Goal: Transaction & Acquisition: Obtain resource

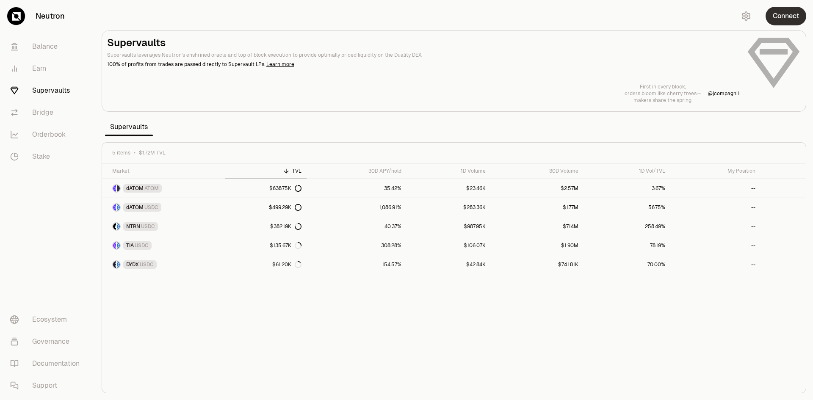
click at [777, 18] on button "Connect" at bounding box center [786, 16] width 41 height 19
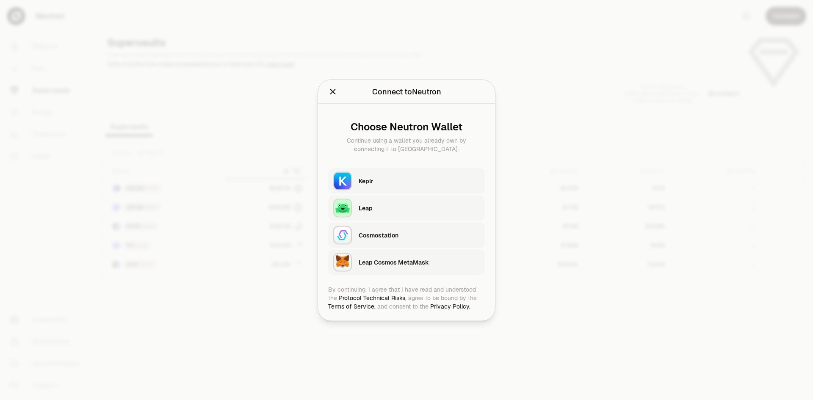
click at [387, 179] on div "Keplr" at bounding box center [419, 181] width 121 height 8
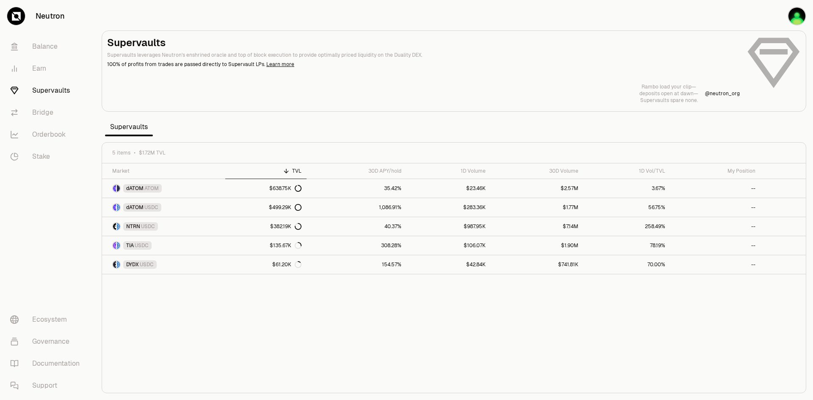
click at [62, 96] on link "Supervaults" at bounding box center [47, 91] width 88 height 22
click at [141, 189] on span "dATOM" at bounding box center [134, 188] width 17 height 7
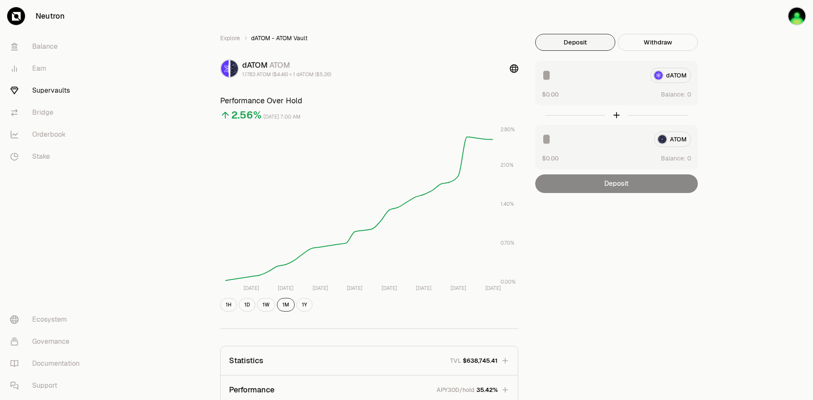
click at [585, 47] on button "Deposit" at bounding box center [575, 42] width 80 height 17
click at [556, 136] on input at bounding box center [594, 139] width 105 height 15
click at [40, 70] on link "Earn" at bounding box center [47, 69] width 88 height 22
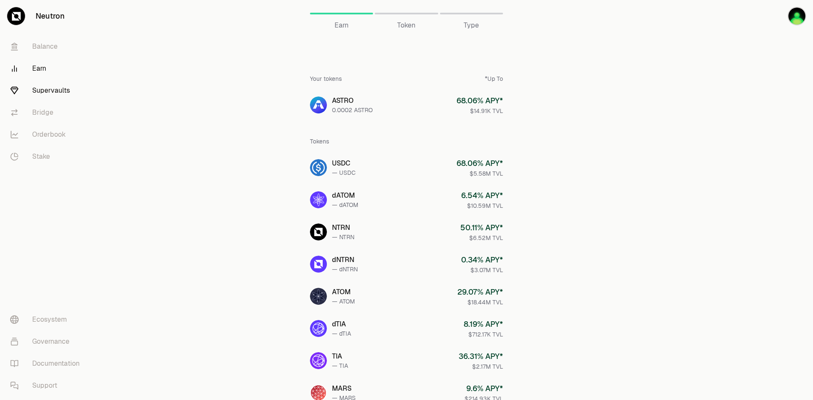
click at [64, 93] on link "Supervaults" at bounding box center [47, 91] width 88 height 22
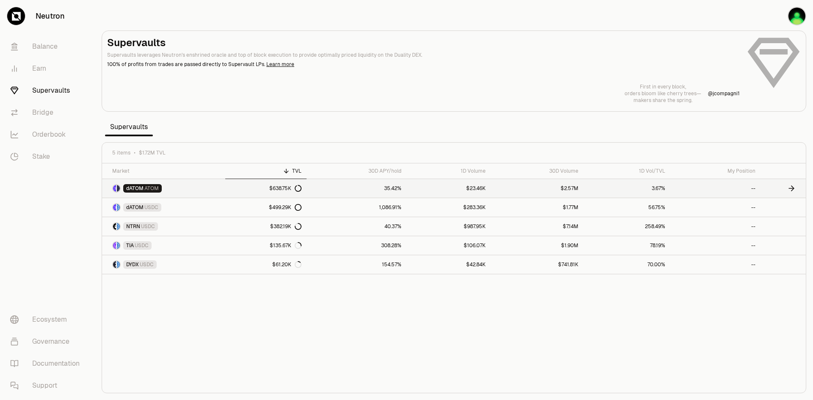
click at [130, 188] on span "dATOM" at bounding box center [134, 188] width 17 height 7
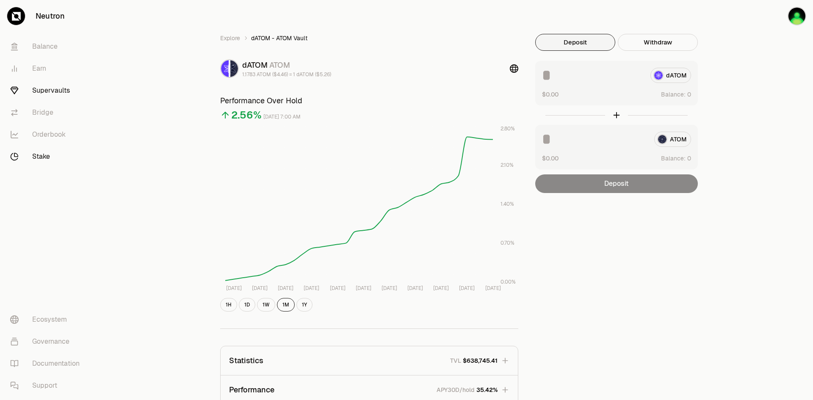
click at [44, 155] on link "Stake" at bounding box center [47, 157] width 88 height 22
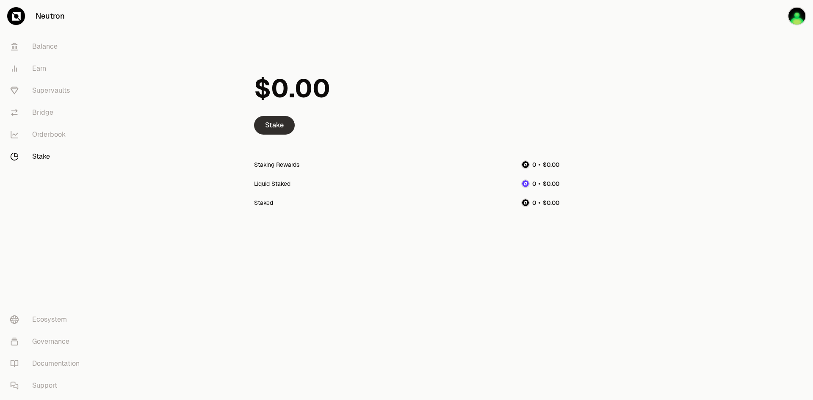
click at [268, 126] on link "Stake" at bounding box center [274, 125] width 41 height 19
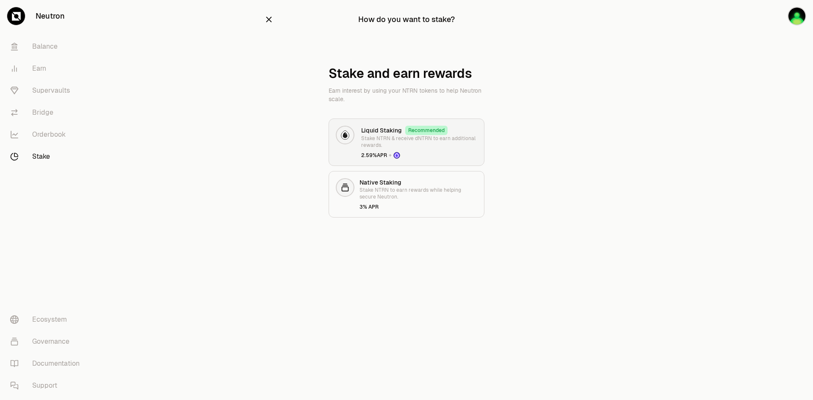
click at [420, 141] on p "Stake NTRN & receive dNTRN to earn additional rewards." at bounding box center [419, 142] width 116 height 14
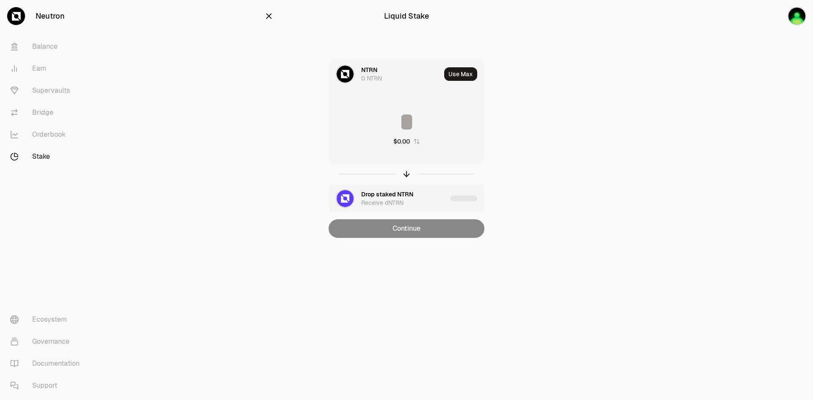
click at [381, 197] on div "Drop staked NTRN" at bounding box center [387, 194] width 52 height 8
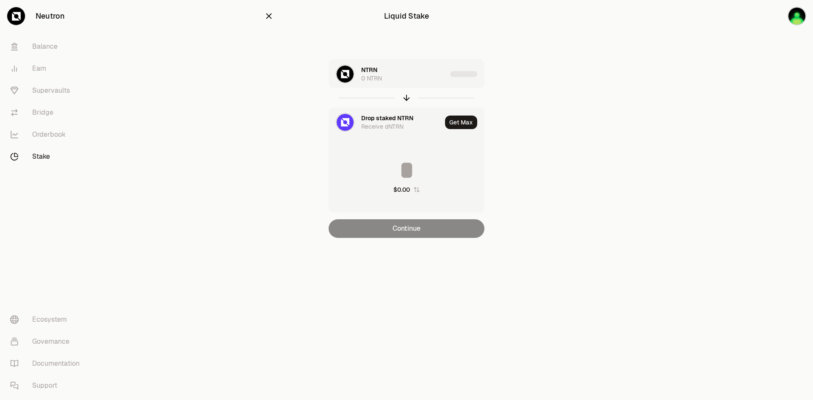
click at [406, 102] on div at bounding box center [407, 97] width 156 height 19
click at [48, 70] on link "Earn" at bounding box center [47, 69] width 88 height 22
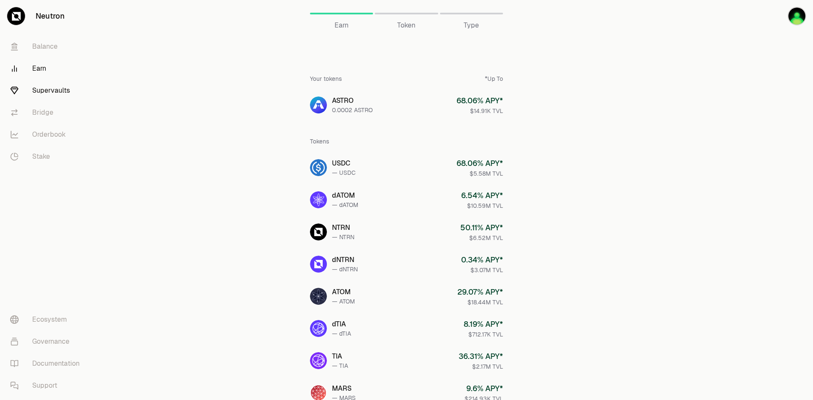
click at [43, 89] on link "Supervaults" at bounding box center [47, 91] width 88 height 22
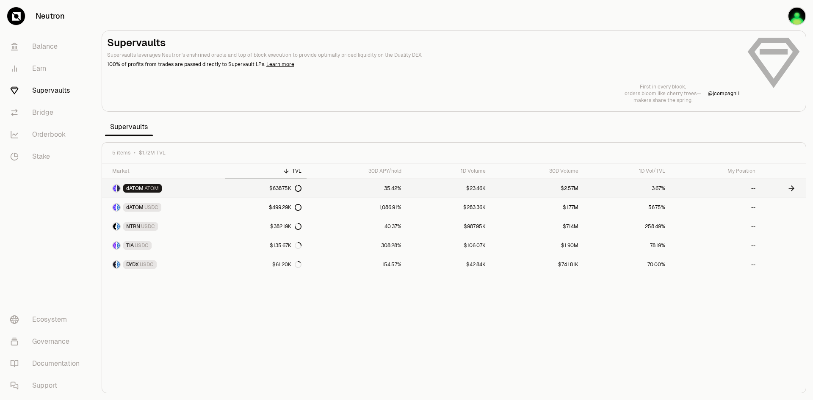
click at [144, 188] on span "ATOM" at bounding box center [151, 188] width 14 height 7
click at [150, 194] on link "dATOM ATOM" at bounding box center [163, 188] width 123 height 19
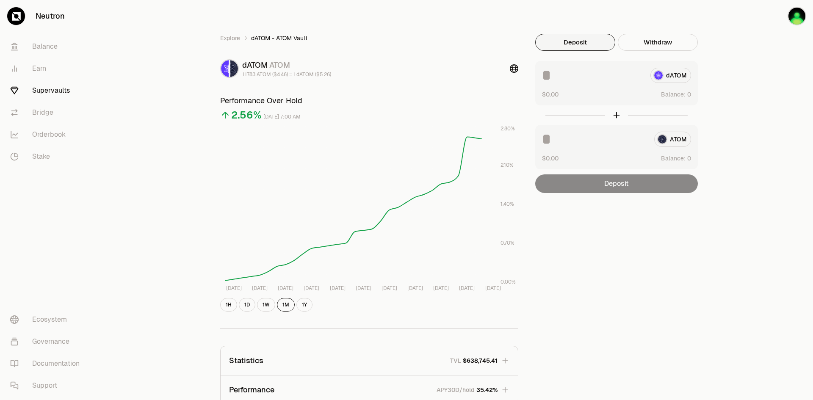
click at [575, 78] on input at bounding box center [593, 75] width 102 height 15
click at [593, 318] on div "Explore dATOM - ATOM Vault dATOM ATOM 1.1783 ATOM ($4.46) = 1 dATOM ($5.26) Per…" at bounding box center [454, 277] width 488 height 486
click at [36, 50] on link "Balance" at bounding box center [47, 47] width 88 height 22
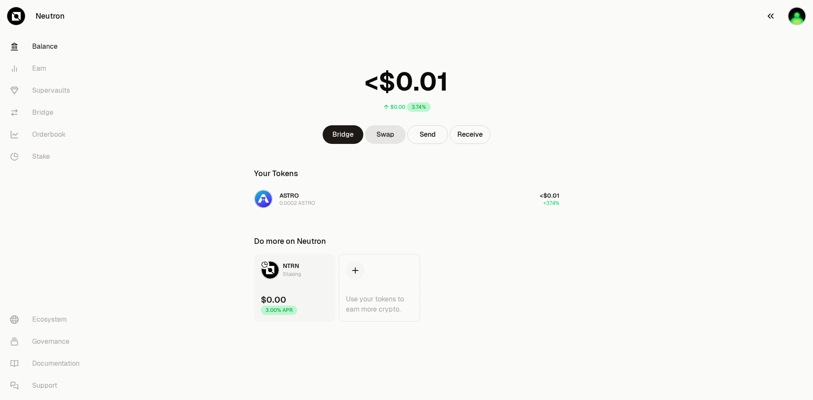
click at [793, 16] on img "button" at bounding box center [797, 16] width 19 height 19
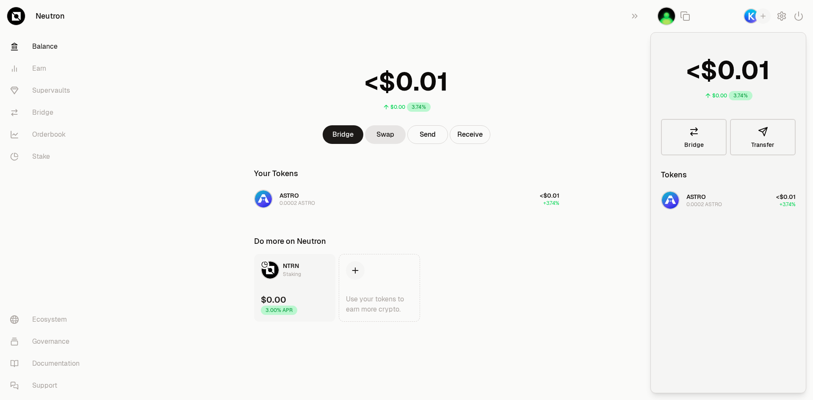
click at [532, 289] on div "NTRN Staking $0.00 3.00% APR Use your tokens to earn more crypto." at bounding box center [407, 288] width 326 height 68
